Goal: Transaction & Acquisition: Purchase product/service

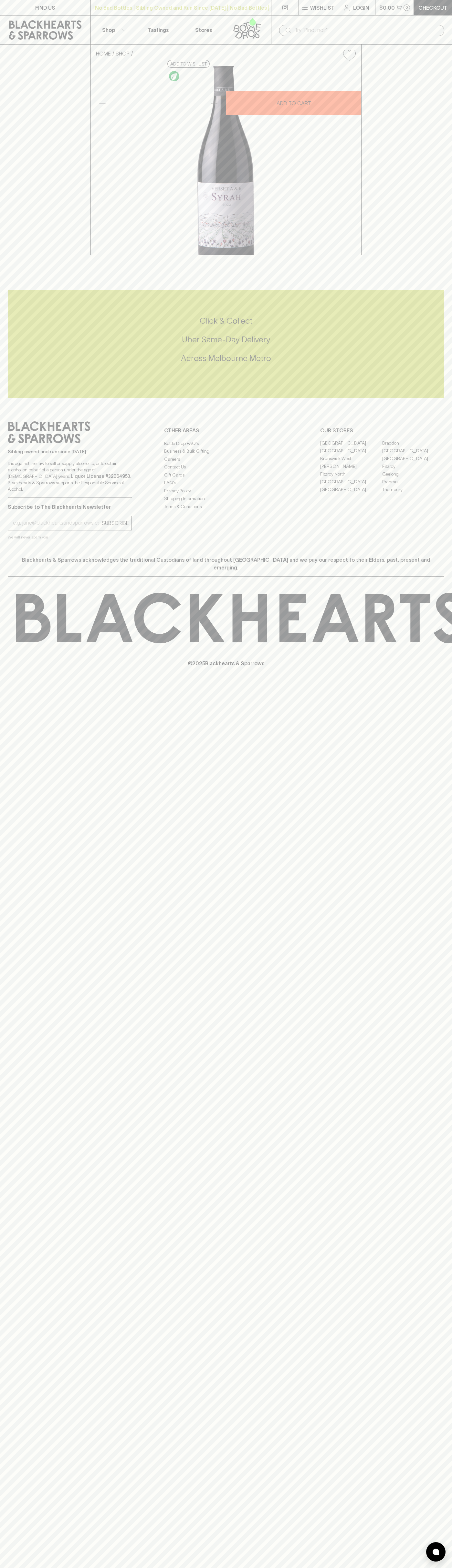
click at [323, 12] on p "Wishlist" at bounding box center [322, 7] width 24 height 8
click at [436, 146] on div at bounding box center [226, 784] width 452 height 1568
click at [127, 1567] on html "FIND US | No Bad Bottles | Sibling Owned and Run Since [DATE] | No Bad Bottles …" at bounding box center [226, 784] width 452 height 1568
click at [4, 1114] on div at bounding box center [226, 784] width 452 height 1568
